Goal: Navigation & Orientation: Go to known website

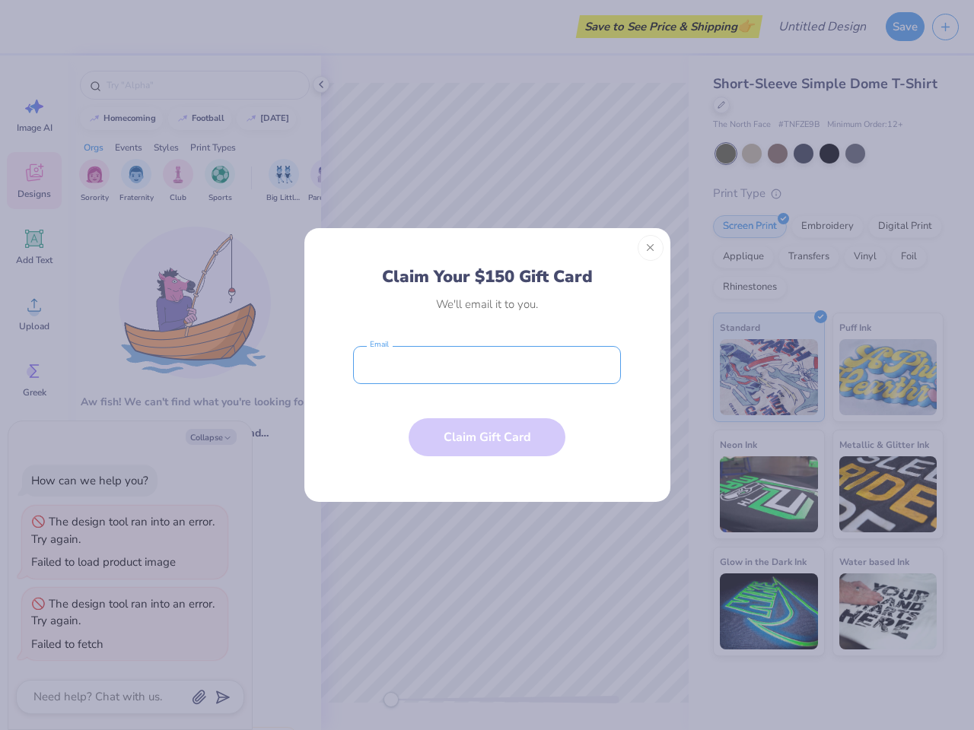
type textarea "x"
click at [487, 365] on input "email" at bounding box center [487, 365] width 268 height 38
click at [651, 248] on button "Close" at bounding box center [651, 248] width 26 height 26
